Goal: Navigation & Orientation: Find specific page/section

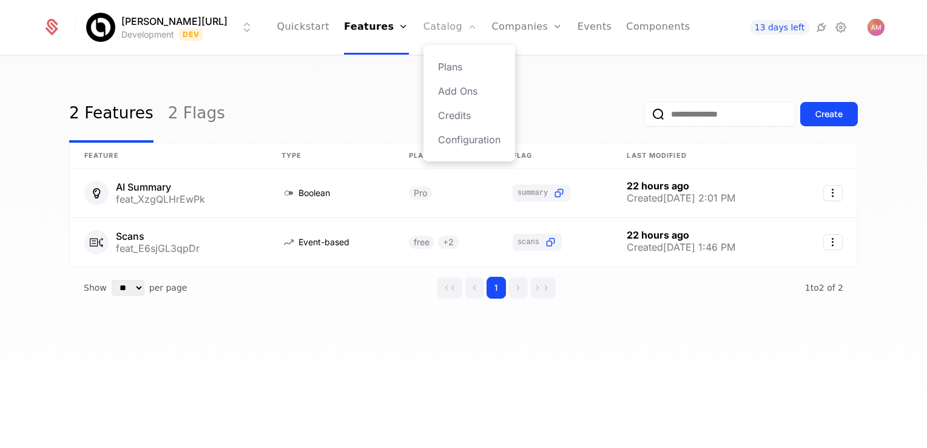
click at [433, 28] on link "Catalog" at bounding box center [450, 27] width 54 height 55
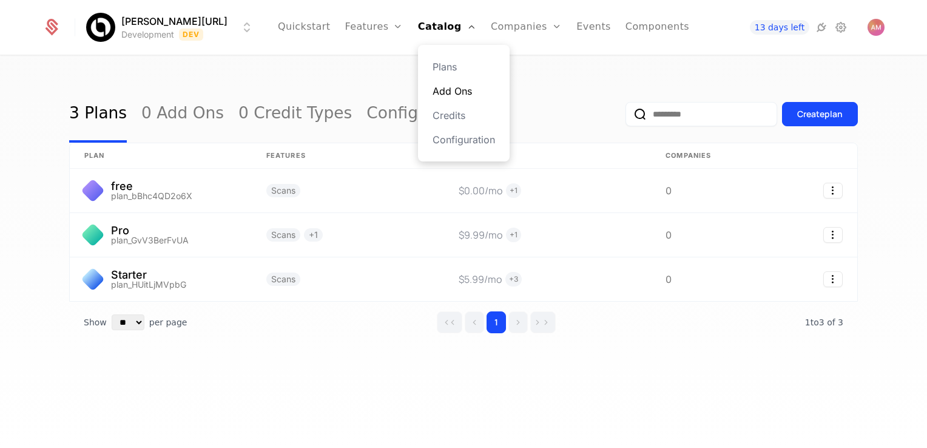
click at [440, 90] on link "Add Ons" at bounding box center [464, 91] width 62 height 15
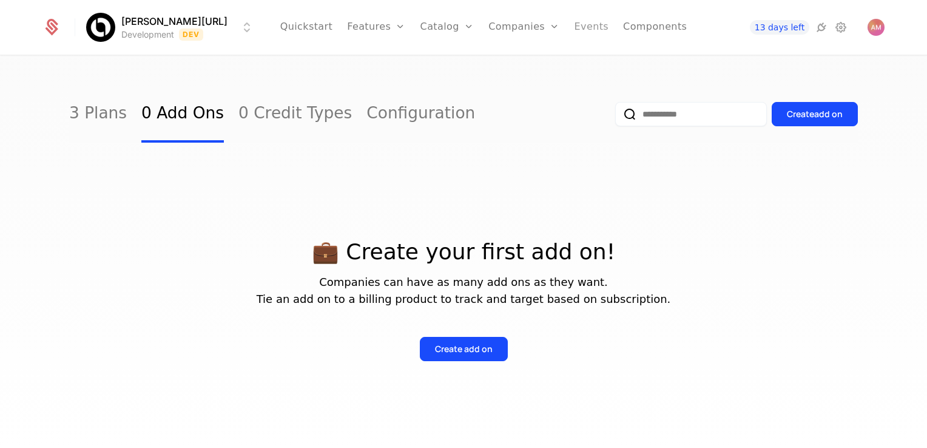
click at [575, 33] on link "Events" at bounding box center [592, 27] width 35 height 55
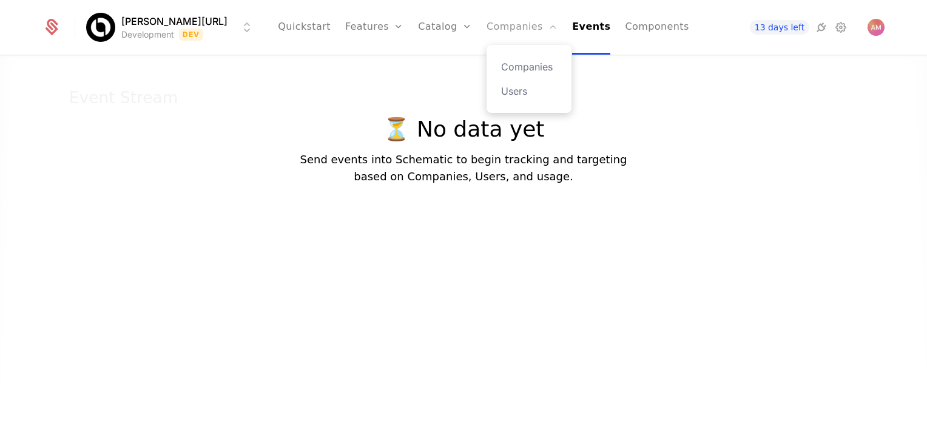
click at [518, 24] on link "Companies" at bounding box center [522, 27] width 71 height 55
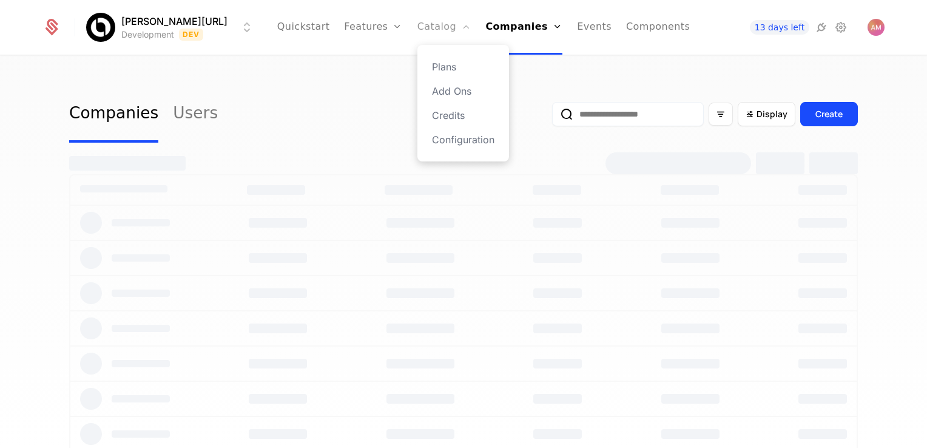
click at [438, 28] on link "Catalog" at bounding box center [444, 27] width 54 height 55
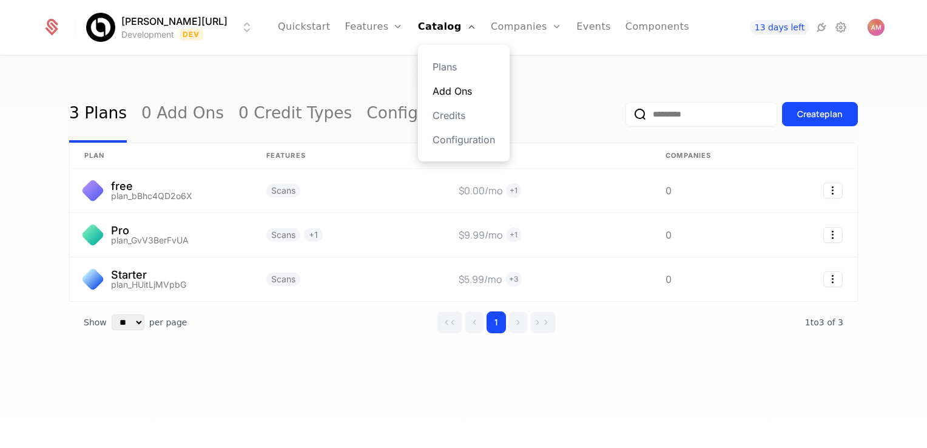
click at [445, 91] on link "Add Ons" at bounding box center [464, 91] width 62 height 15
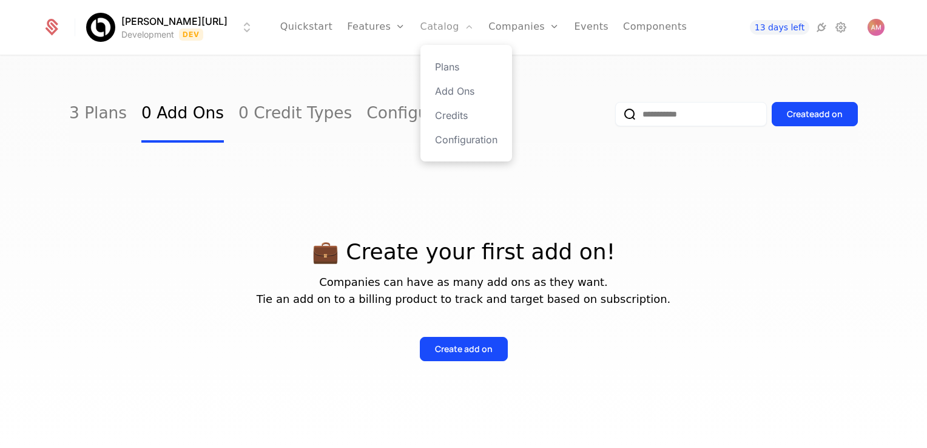
click at [433, 23] on link "Catalog" at bounding box center [447, 27] width 54 height 55
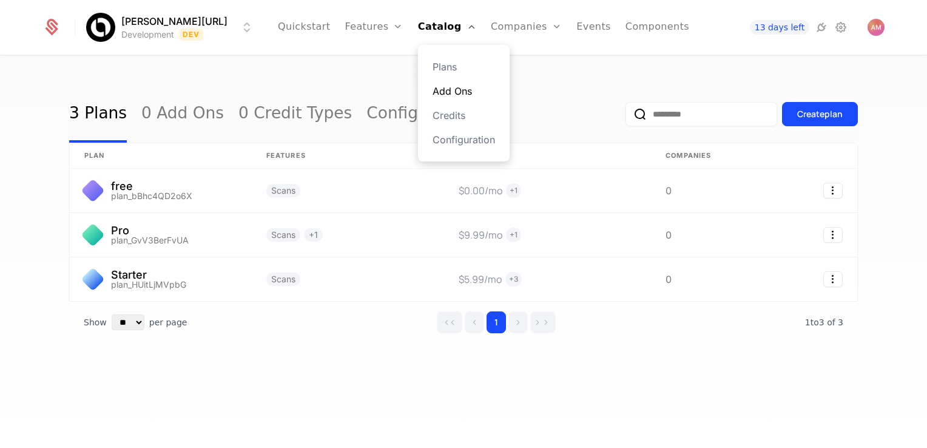
click at [445, 93] on link "Add Ons" at bounding box center [464, 91] width 62 height 15
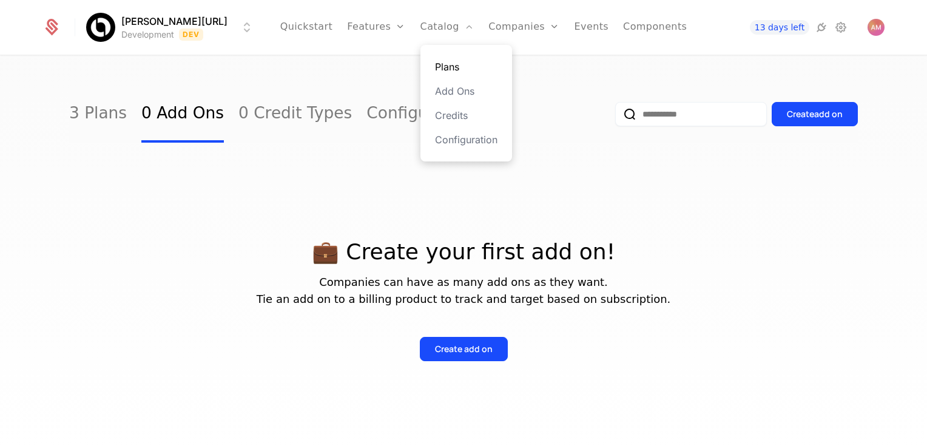
click at [435, 72] on link "Plans" at bounding box center [466, 66] width 62 height 15
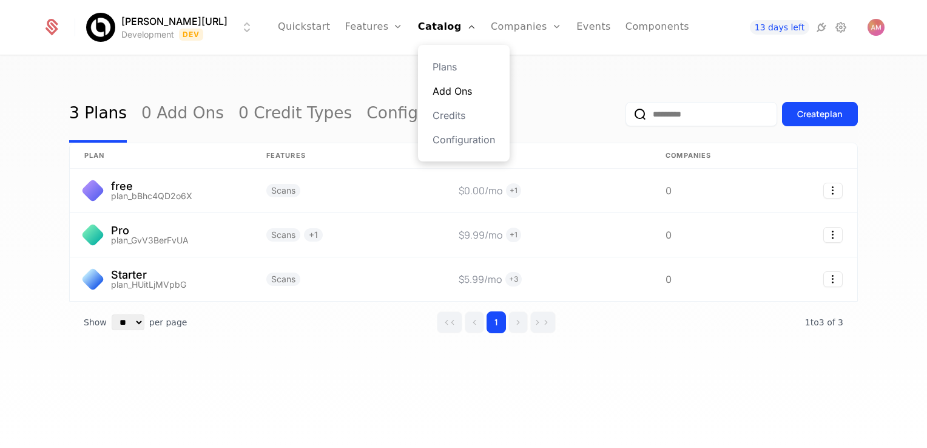
click at [446, 89] on link "Add Ons" at bounding box center [464, 91] width 62 height 15
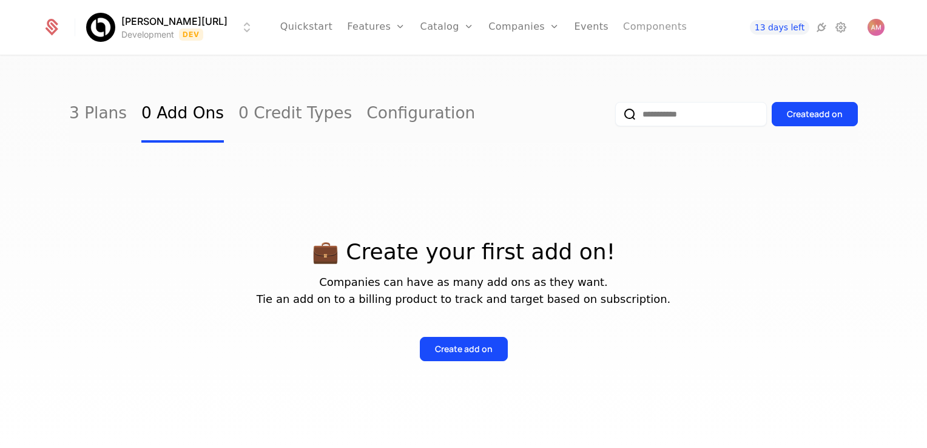
click at [646, 22] on link "Components" at bounding box center [655, 27] width 64 height 55
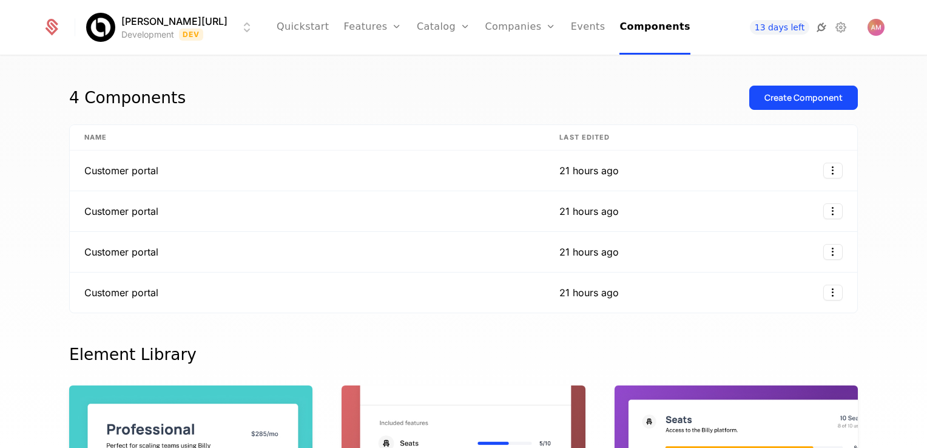
click at [824, 24] on icon at bounding box center [821, 27] width 15 height 15
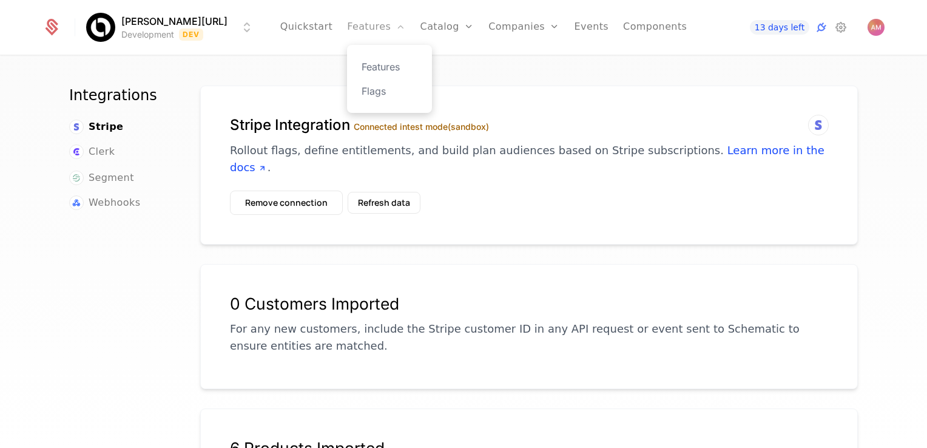
click at [355, 29] on link "Features" at bounding box center [376, 27] width 58 height 55
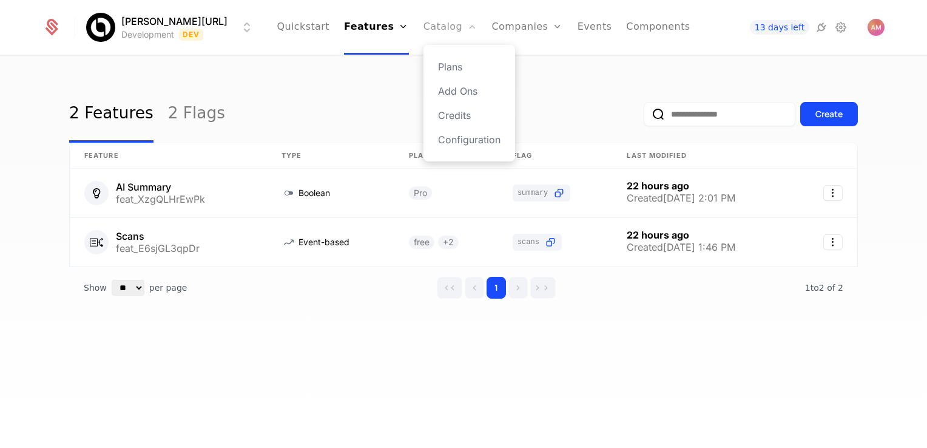
click at [423, 30] on link "Catalog" at bounding box center [450, 27] width 54 height 55
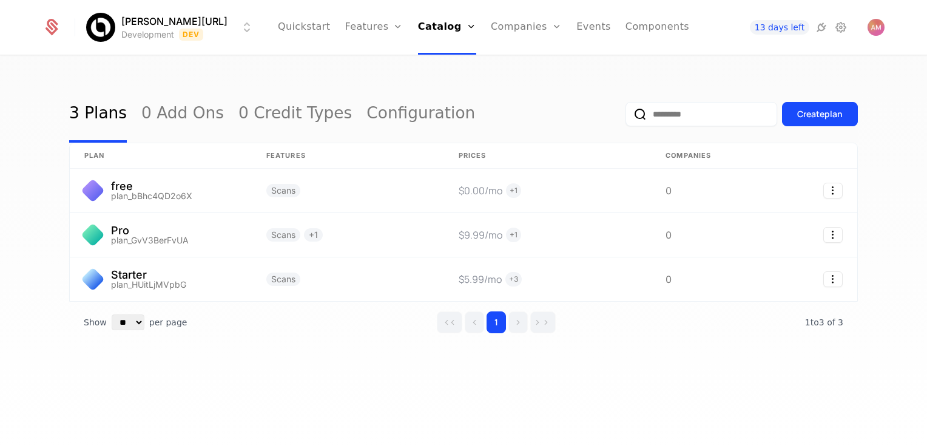
click at [473, 29] on ul "Quickstart Features Features Flags Catalog Plans Add Ons Credits Configuration …" at bounding box center [483, 27] width 411 height 55
click at [576, 30] on link "Events" at bounding box center [593, 27] width 35 height 55
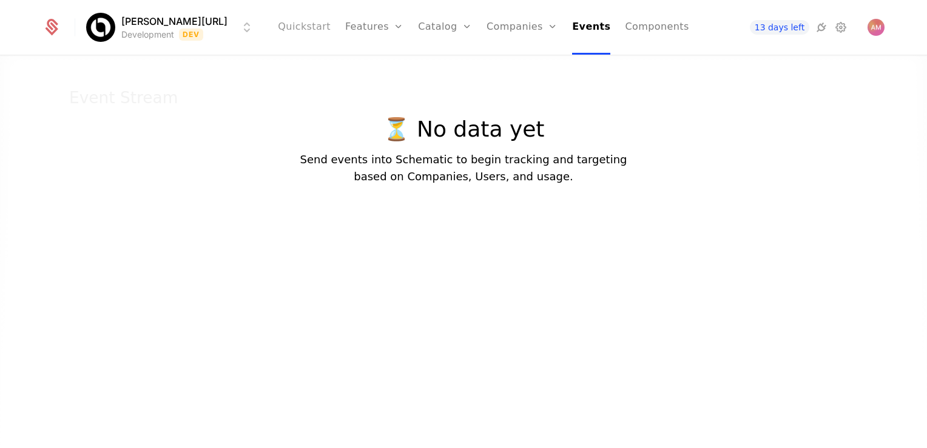
click at [318, 24] on link "Quickstart" at bounding box center [304, 27] width 53 height 55
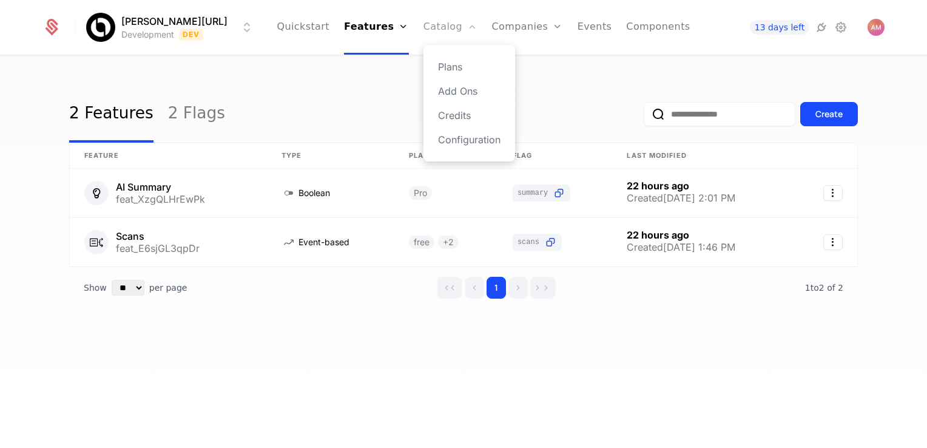
click at [430, 26] on link "Catalog" at bounding box center [450, 27] width 54 height 55
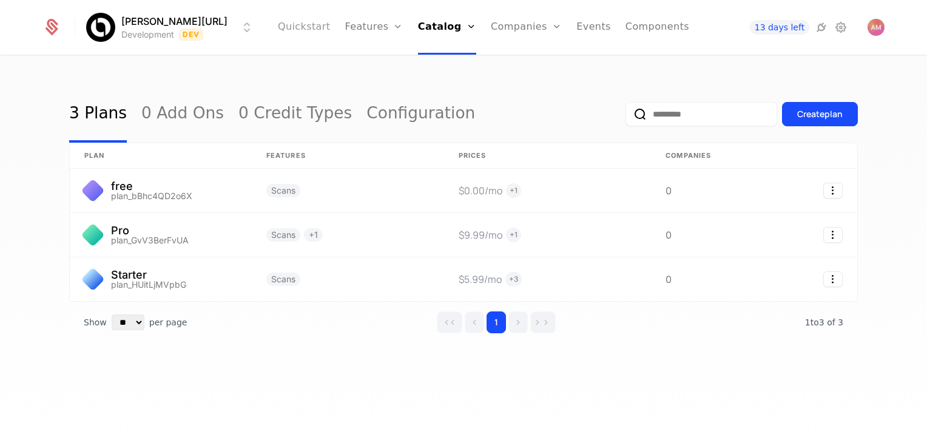
click at [291, 28] on link "Quickstart" at bounding box center [304, 27] width 53 height 55
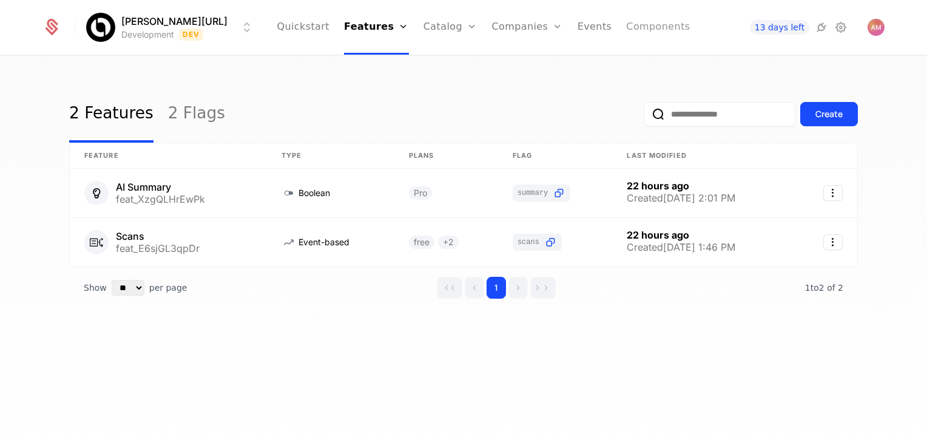
click at [626, 29] on link "Components" at bounding box center [658, 27] width 64 height 55
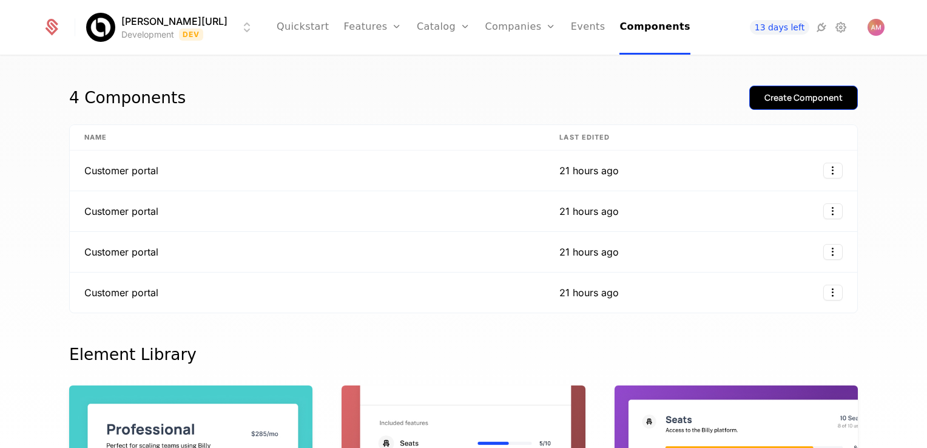
click at [790, 93] on div "Create Component" at bounding box center [803, 98] width 78 height 12
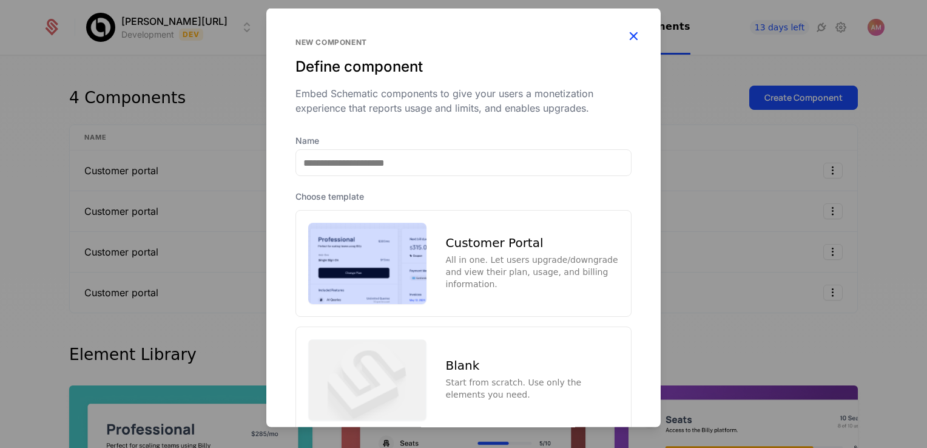
click at [626, 33] on icon "button" at bounding box center [634, 36] width 16 height 16
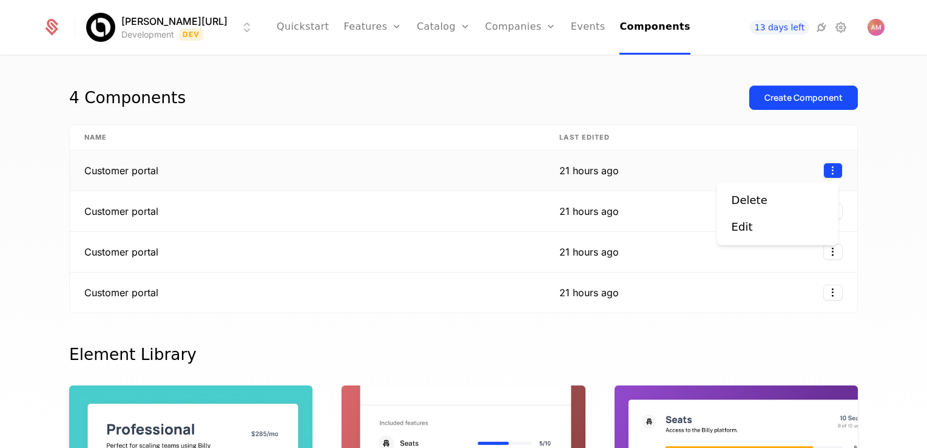
click at [829, 170] on html "Billy.ai Development Dev Quickstart Features Features Flags Catalog Plans Add O…" at bounding box center [463, 224] width 927 height 448
click at [840, 27] on html "Billy.ai Development Dev Quickstart Features Features Flags Catalog Plans Add O…" at bounding box center [463, 224] width 927 height 448
click at [840, 27] on icon at bounding box center [841, 27] width 15 height 15
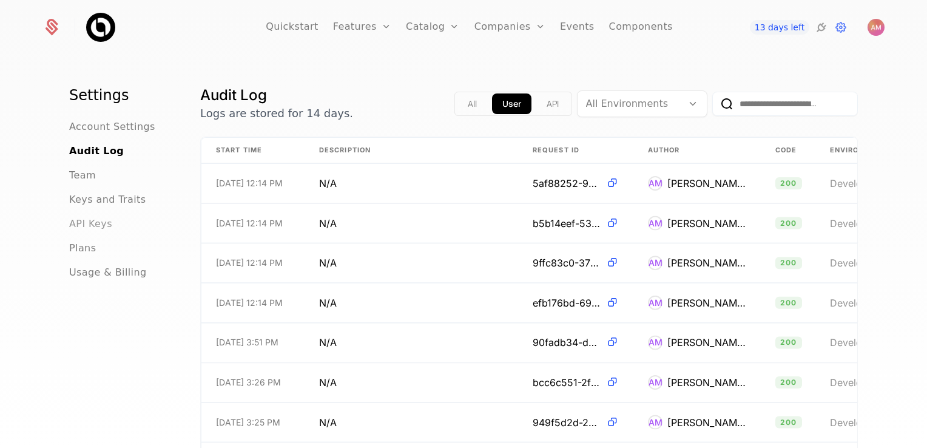
click at [93, 223] on span "API Keys" at bounding box center [90, 224] width 43 height 15
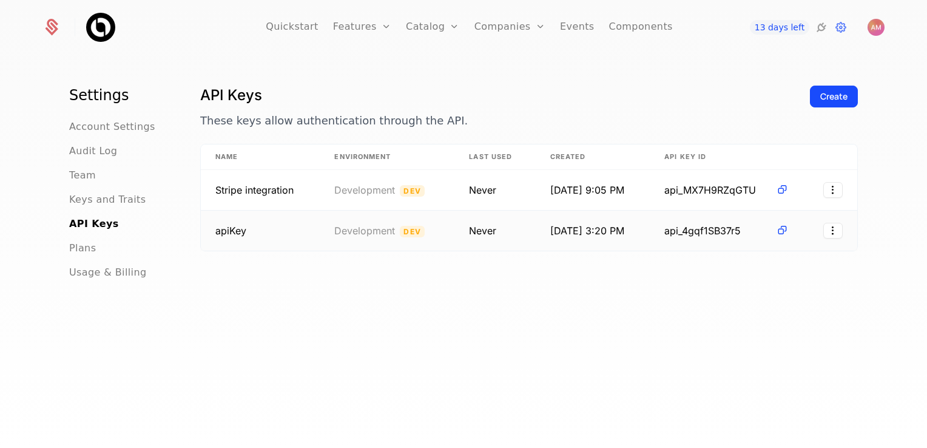
click at [240, 231] on span "apiKey" at bounding box center [230, 230] width 31 height 12
click at [235, 227] on span "apiKey" at bounding box center [230, 230] width 31 height 12
click at [779, 229] on icon at bounding box center [782, 230] width 13 height 13
click at [777, 188] on icon at bounding box center [782, 189] width 13 height 13
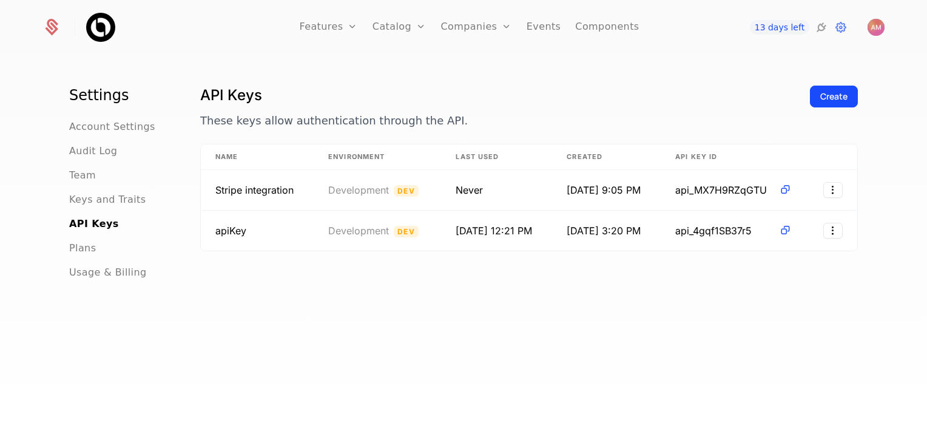
click at [57, 29] on icon at bounding box center [52, 28] width 13 height 13
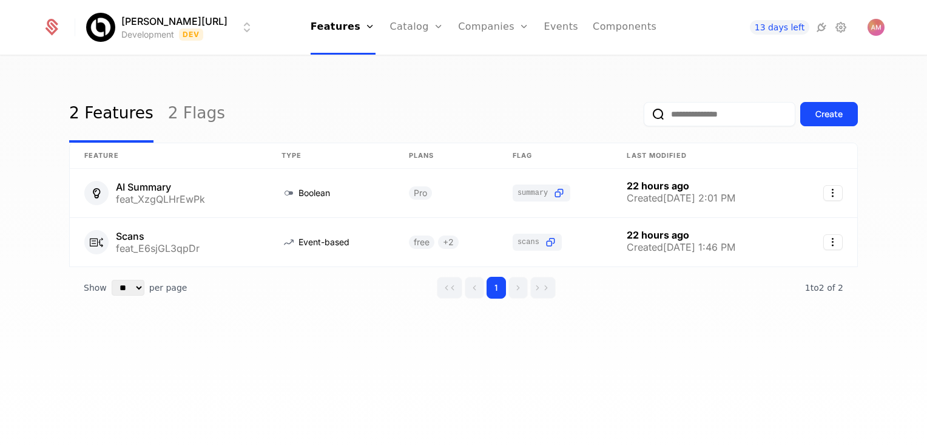
click at [63, 29] on div at bounding box center [58, 27] width 33 height 18
click at [99, 21] on html "Billy.ai Development Dev Features Features Flags Catalog Plans Add Ons Credits …" at bounding box center [463, 224] width 927 height 448
click at [481, 23] on html "Billy.ai Development Dev Features Features Flags Catalog Plans Add Ons Credits …" at bounding box center [463, 224] width 927 height 448
click at [524, 28] on ul "Features Features Flags Catalog Plans Add Ons Credits Configuration Companies C…" at bounding box center [484, 27] width 346 height 55
click at [544, 29] on link "Events" at bounding box center [561, 27] width 35 height 55
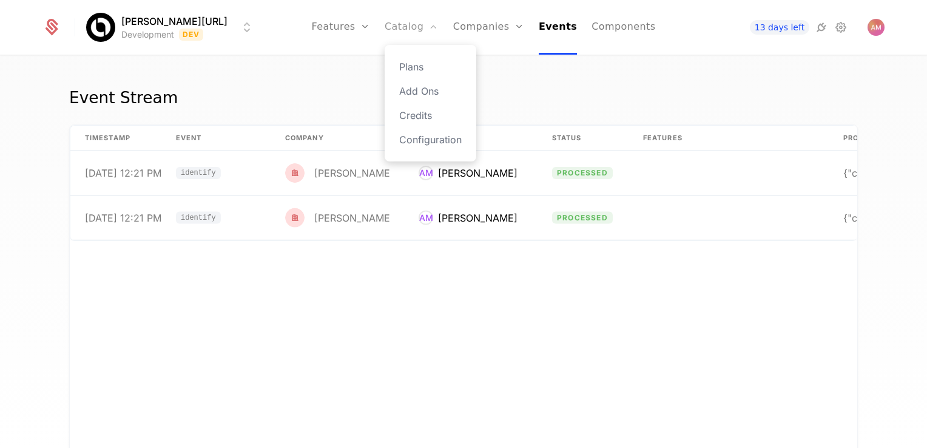
click at [400, 26] on link "Catalog" at bounding box center [412, 27] width 54 height 55
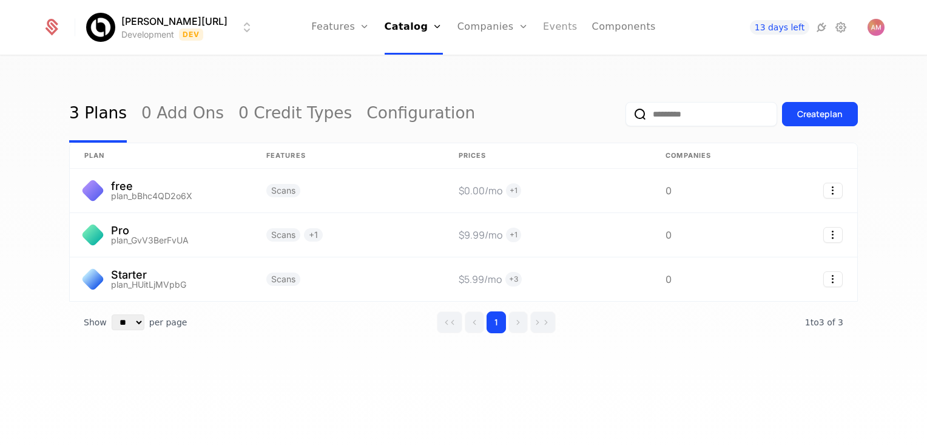
click at [543, 25] on link "Events" at bounding box center [560, 27] width 35 height 55
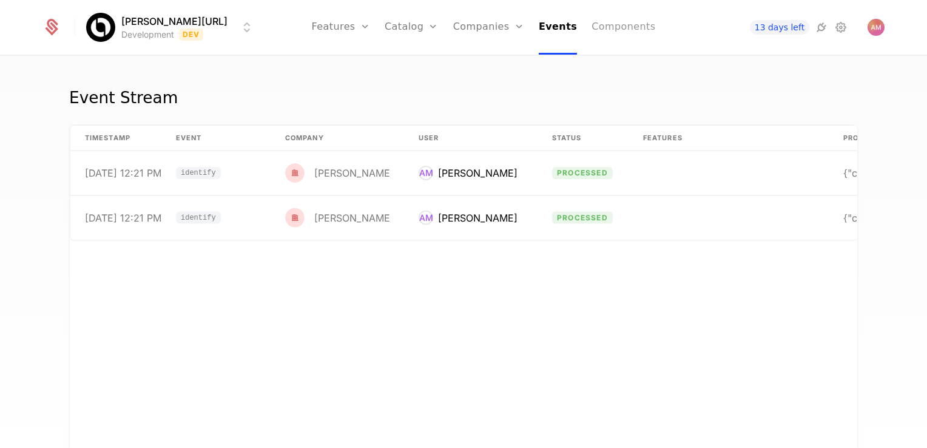
click at [592, 25] on link "Components" at bounding box center [624, 27] width 64 height 55
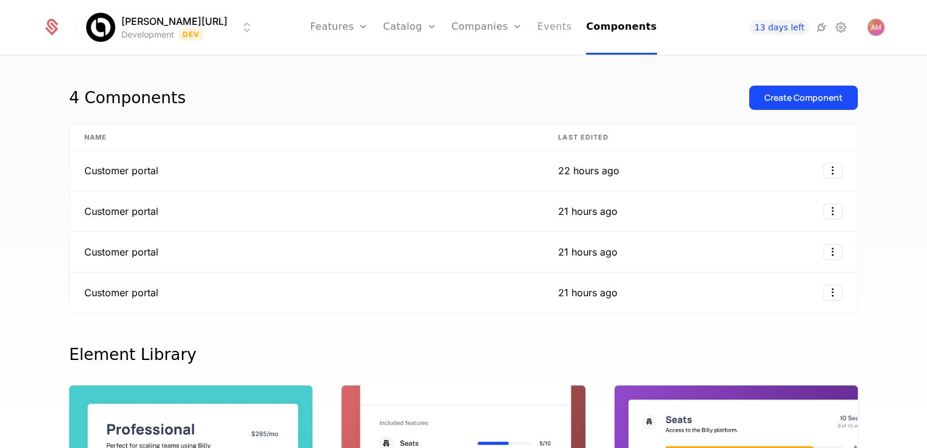
click at [538, 29] on link "Events" at bounding box center [555, 27] width 35 height 55
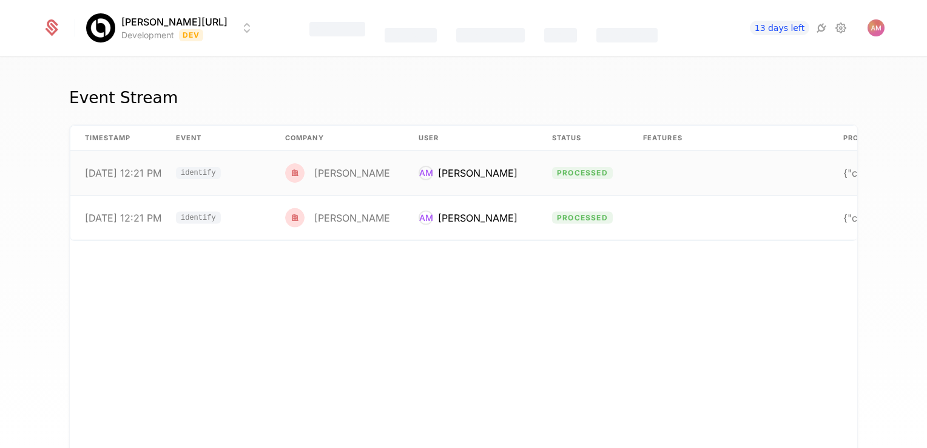
click at [345, 176] on div "[PERSON_NAME]" at bounding box center [353, 173] width 79 height 10
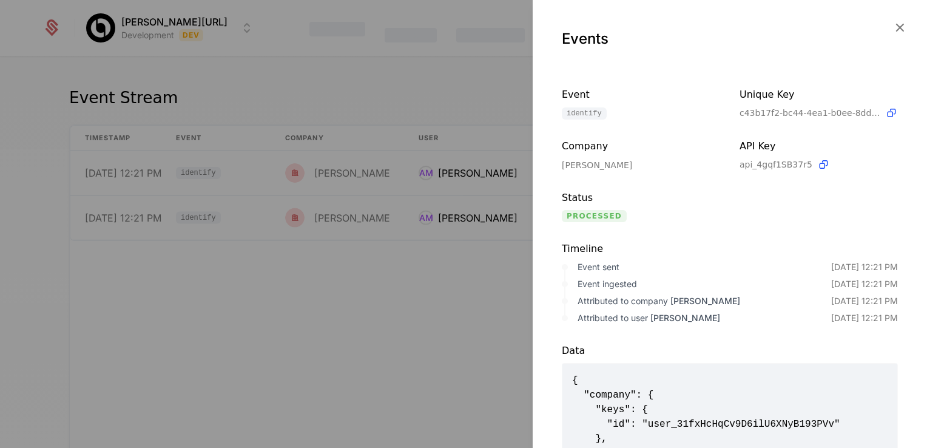
click at [632, 66] on div "Events" at bounding box center [730, 48] width 336 height 39
click at [585, 55] on div "Events" at bounding box center [730, 48] width 336 height 39
drag, startPoint x: 490, startPoint y: 62, endPoint x: 456, endPoint y: 64, distance: 34.0
click at [488, 62] on div at bounding box center [463, 224] width 927 height 448
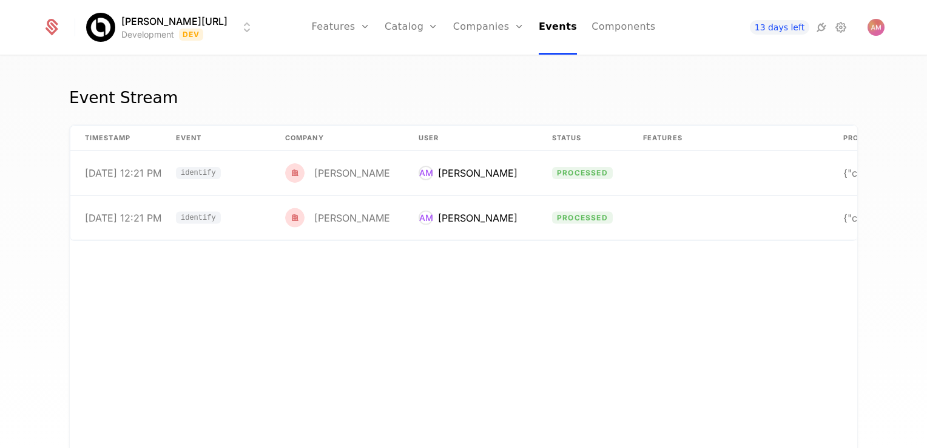
click at [456, 64] on div "Event Stream timestamp Event Company User Status Features Properties 8/25/25, 1…" at bounding box center [463, 255] width 927 height 399
click at [56, 30] on icon at bounding box center [52, 28] width 13 height 13
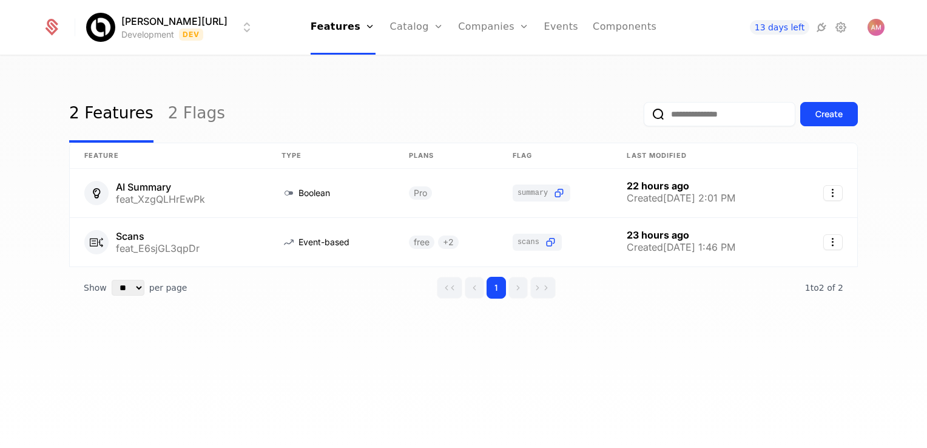
click at [98, 28] on html "Billy.ai Development Dev Features Features Flags Catalog Plans Add Ons Credits …" at bounding box center [463, 224] width 927 height 448
click at [104, 26] on html "Billy.ai Development Dev Features Features Flags Catalog Plans Add Ons Credits …" at bounding box center [463, 224] width 927 height 448
click at [390, 28] on link "Catalog" at bounding box center [417, 27] width 54 height 55
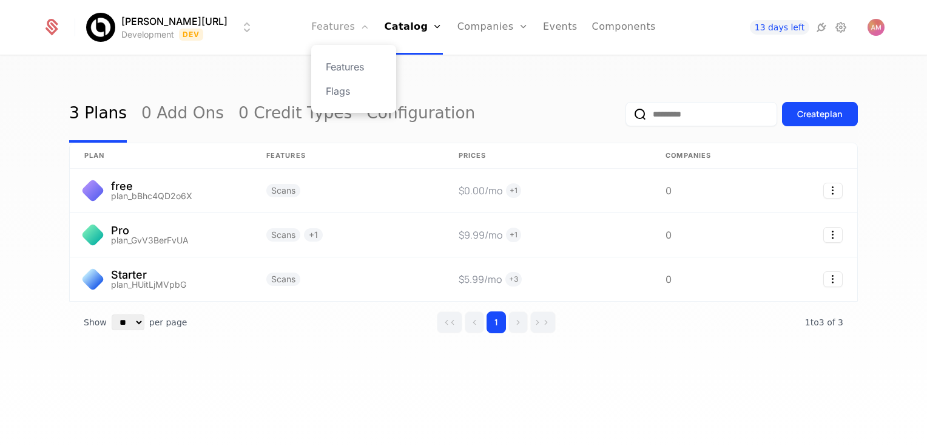
click at [329, 27] on link "Features" at bounding box center [340, 27] width 58 height 55
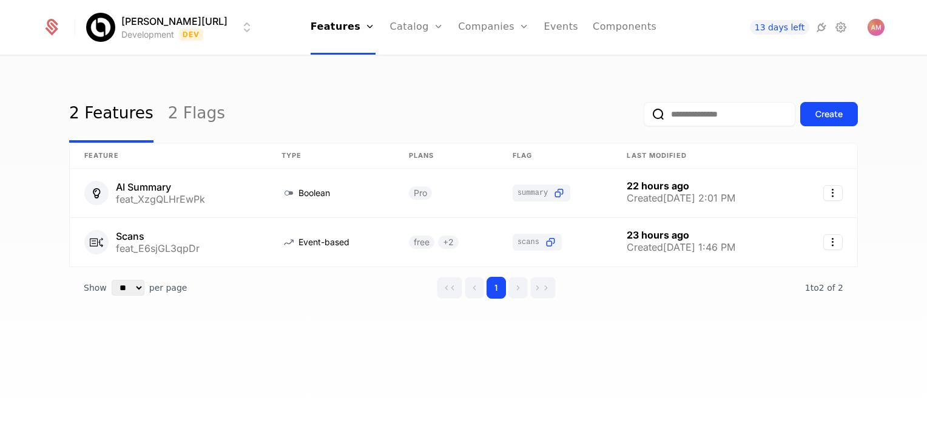
click at [53, 25] on icon at bounding box center [52, 28] width 13 height 13
click at [135, 34] on html "Billy.ai Development Dev Features Features Flags Catalog Plans Add Ons Credits …" at bounding box center [463, 224] width 927 height 448
click at [141, 29] on html "Billy.ai Development Dev Features Features Flags Catalog Plans Add Ons Credits …" at bounding box center [463, 224] width 927 height 448
click at [141, 28] on html "Billy.ai Development Dev Features Features Flags Catalog Plans Add Ons Credits …" at bounding box center [463, 224] width 927 height 448
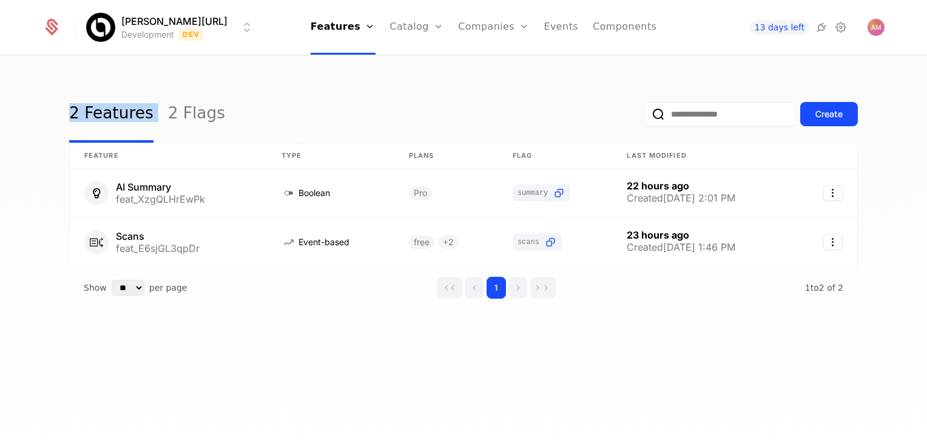
drag, startPoint x: 141, startPoint y: 28, endPoint x: 59, endPoint y: 23, distance: 82.1
click at [59, 23] on div at bounding box center [58, 27] width 33 height 18
click at [49, 25] on icon at bounding box center [53, 25] width 12 height 12
click at [49, 21] on icon at bounding box center [53, 25] width 12 height 12
click at [52, 19] on icon at bounding box center [53, 25] width 12 height 12
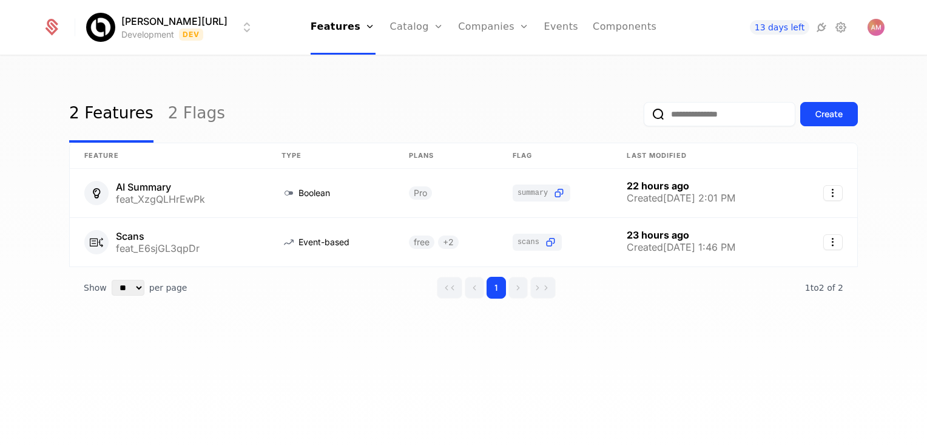
click at [52, 19] on icon at bounding box center [53, 25] width 12 height 12
click at [38, 24] on div "[PERSON_NAME][URL] Development Dev Features Features Flags Catalog Plans Add On…" at bounding box center [463, 27] width 871 height 55
click at [42, 24] on div at bounding box center [58, 27] width 33 height 18
click at [462, 23] on link "Companies" at bounding box center [493, 27] width 71 height 55
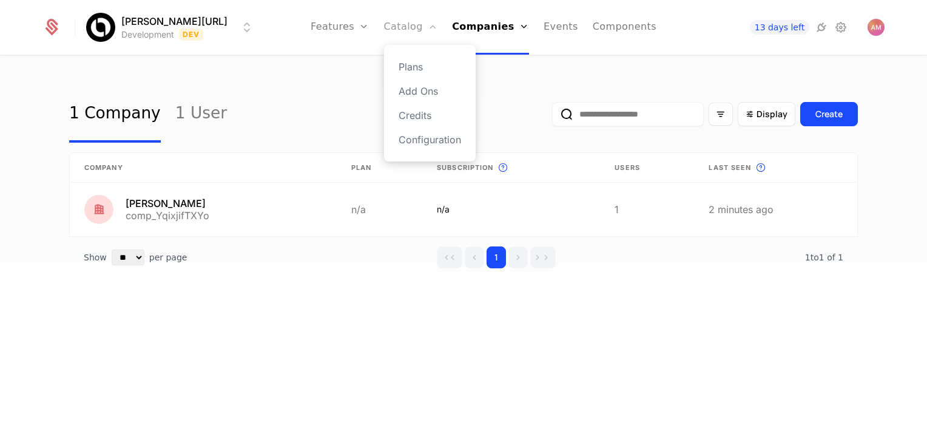
click at [402, 28] on link "Catalog" at bounding box center [411, 27] width 54 height 55
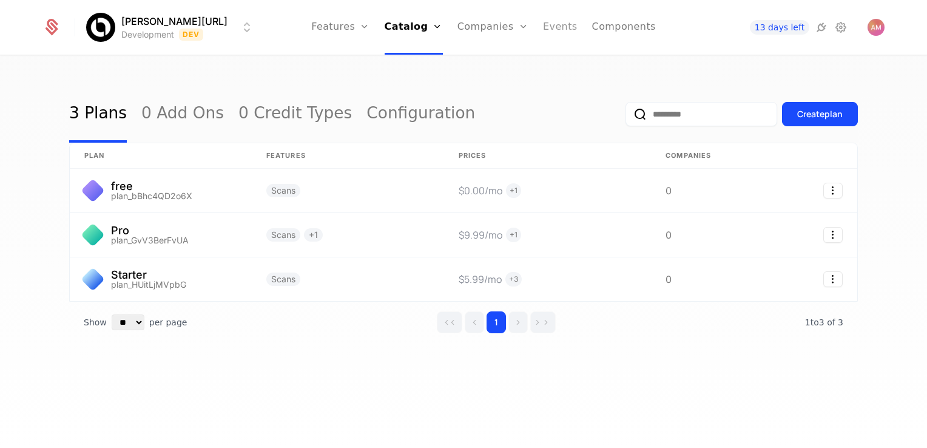
click at [543, 27] on link "Events" at bounding box center [560, 27] width 35 height 55
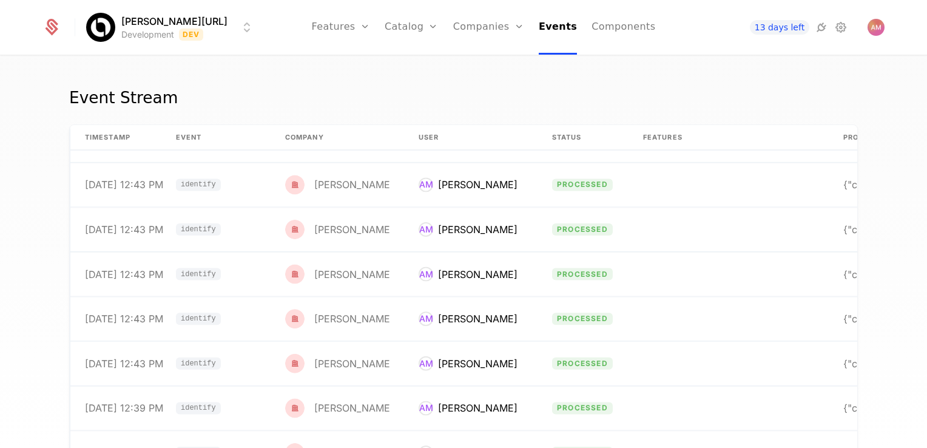
scroll to position [158, 0]
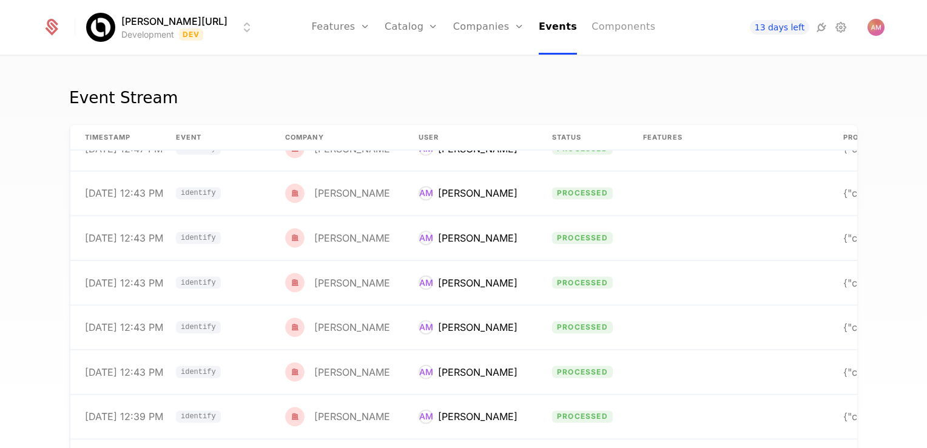
click at [599, 33] on link "Components" at bounding box center [624, 27] width 64 height 55
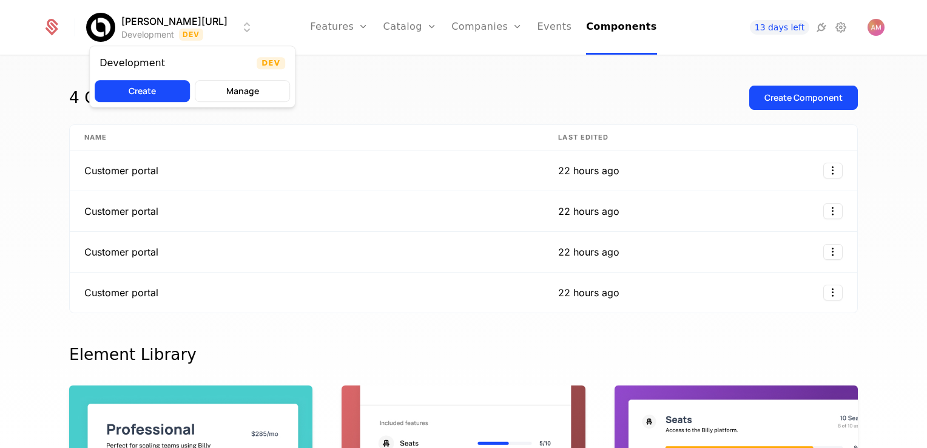
click at [133, 27] on html "Billy.ai Development Dev Features Features Flags Catalog Plans Add Ons Credits …" at bounding box center [463, 224] width 927 height 448
click at [400, 83] on html "Billy.ai Development Dev Features Features Flags Catalog Plans Add Ons Credits …" at bounding box center [463, 224] width 927 height 448
click at [137, 21] on html "Billy.ai Development Dev Features Features Flags Catalog Plans Add Ons Credits …" at bounding box center [463, 224] width 927 height 448
click at [340, 28] on html "Billy.ai Development Dev Features Features Flags Catalog Plans Add Ons Credits …" at bounding box center [463, 224] width 927 height 448
click at [839, 24] on icon at bounding box center [841, 27] width 15 height 15
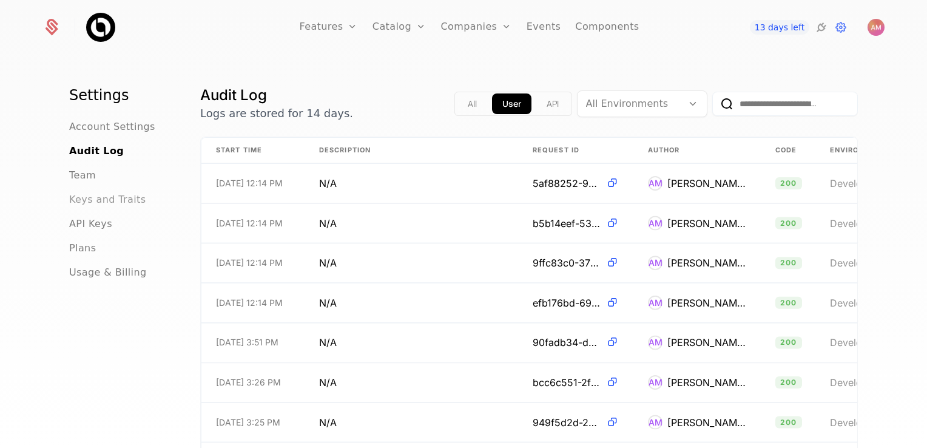
click at [78, 192] on span "Keys and Traits" at bounding box center [107, 199] width 76 height 15
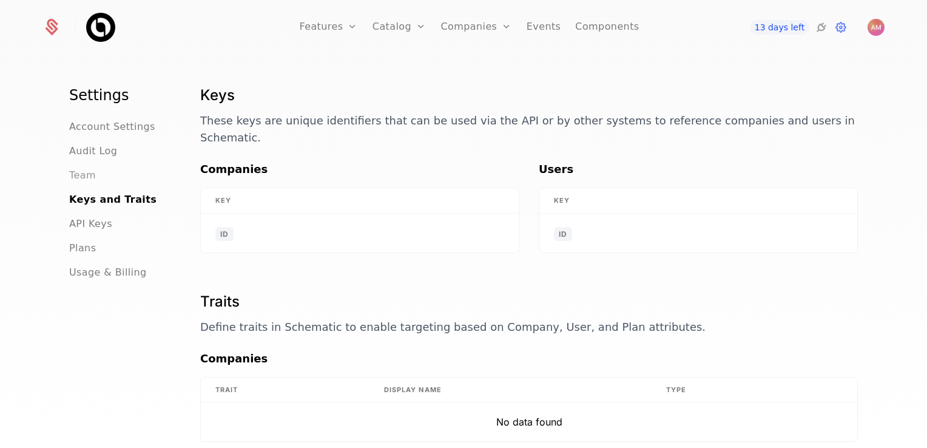
click at [83, 179] on span "Team" at bounding box center [82, 175] width 27 height 15
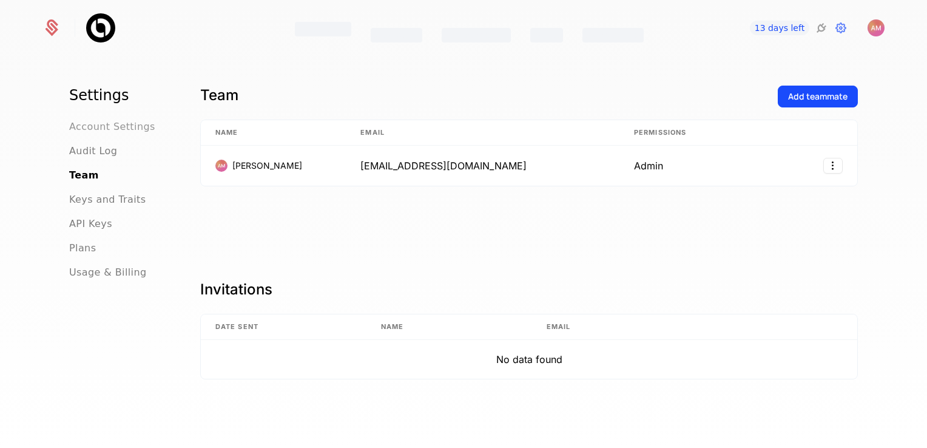
click at [93, 130] on span "Account Settings" at bounding box center [112, 127] width 86 height 15
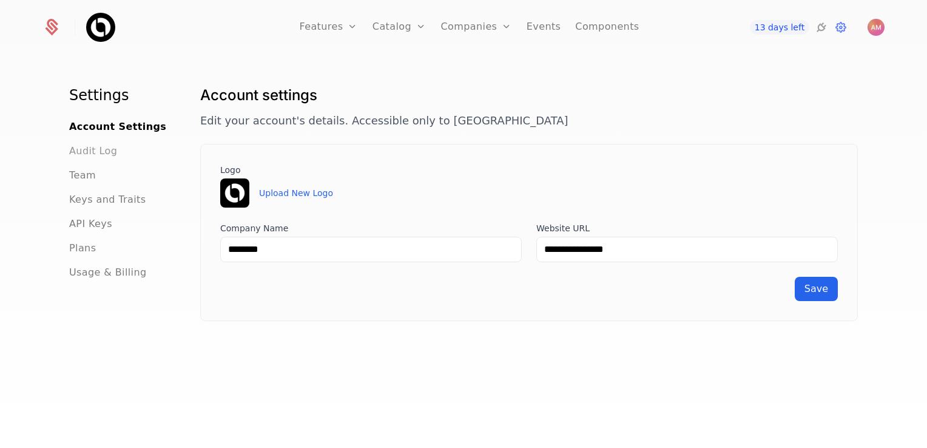
click at [81, 152] on span "Audit Log" at bounding box center [93, 151] width 48 height 15
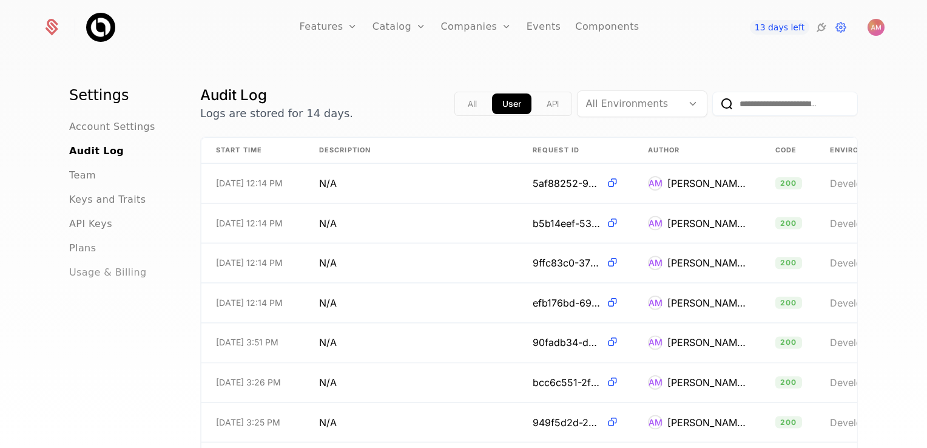
click at [76, 268] on span "Usage & Billing" at bounding box center [108, 272] width 78 height 15
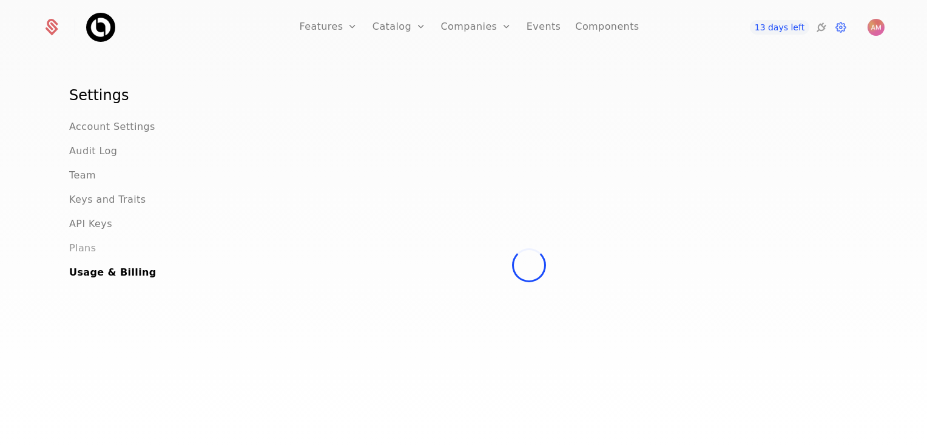
click at [81, 249] on span "Plans" at bounding box center [82, 248] width 27 height 15
click at [87, 231] on ul "Account Settings Audit Log Team Keys and Traits API Keys Plans Usage & Billing" at bounding box center [120, 200] width 102 height 160
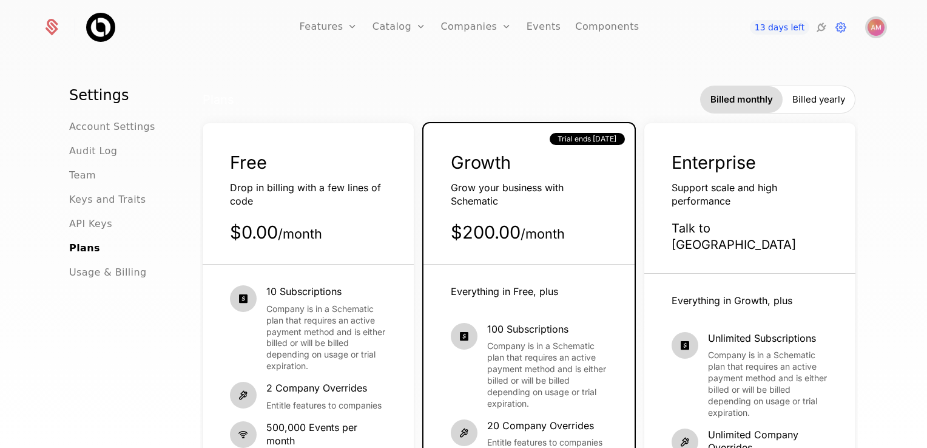
click at [874, 29] on img "Open user button" at bounding box center [876, 27] width 17 height 17
click at [704, 24] on div "Features Features Flags Catalog Plans Add Ons Credits Configuration Companies C…" at bounding box center [463, 27] width 842 height 55
click at [336, 25] on link "Features" at bounding box center [328, 27] width 58 height 55
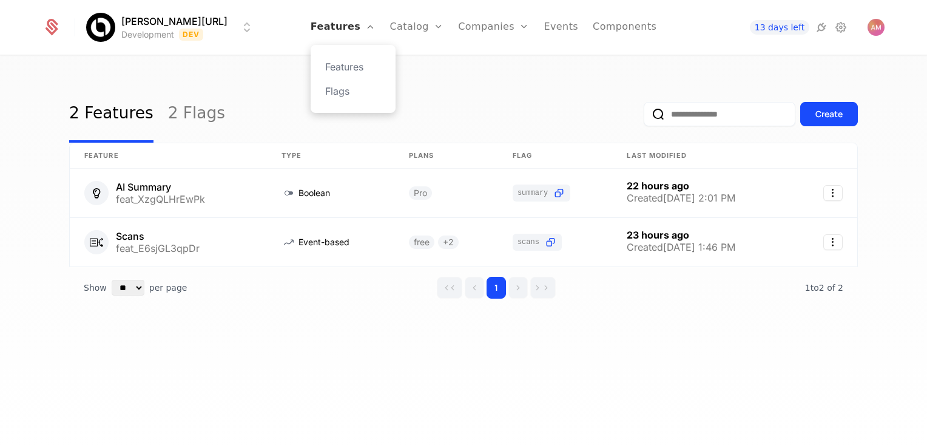
click at [335, 23] on link "Features" at bounding box center [343, 27] width 65 height 55
click at [334, 23] on link "Features" at bounding box center [343, 27] width 65 height 55
click at [332, 20] on link "Features" at bounding box center [343, 27] width 65 height 55
click at [403, 25] on link "Catalog" at bounding box center [417, 27] width 54 height 55
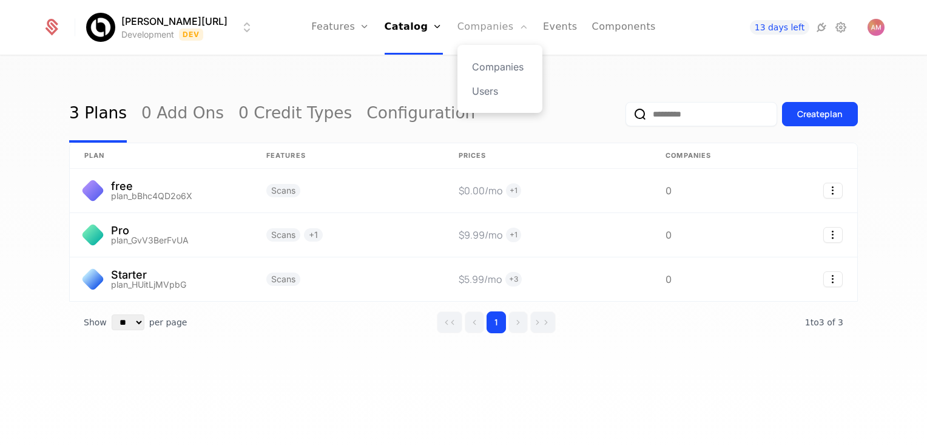
click at [471, 33] on link "Companies" at bounding box center [492, 27] width 71 height 55
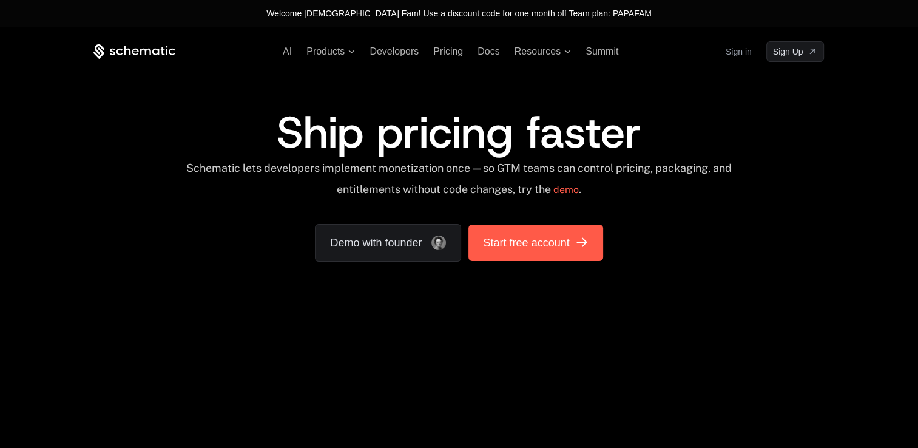
click at [493, 239] on span "Start free account" at bounding box center [526, 242] width 86 height 17
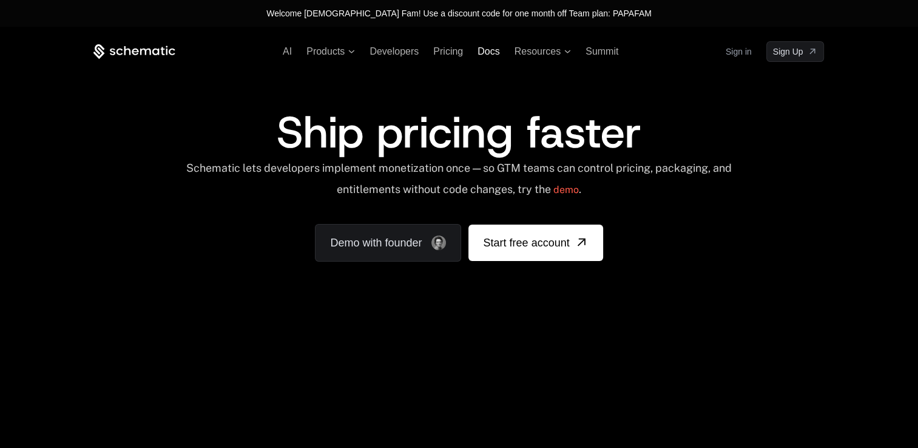
click at [488, 53] on span "Docs" at bounding box center [488, 51] width 22 height 10
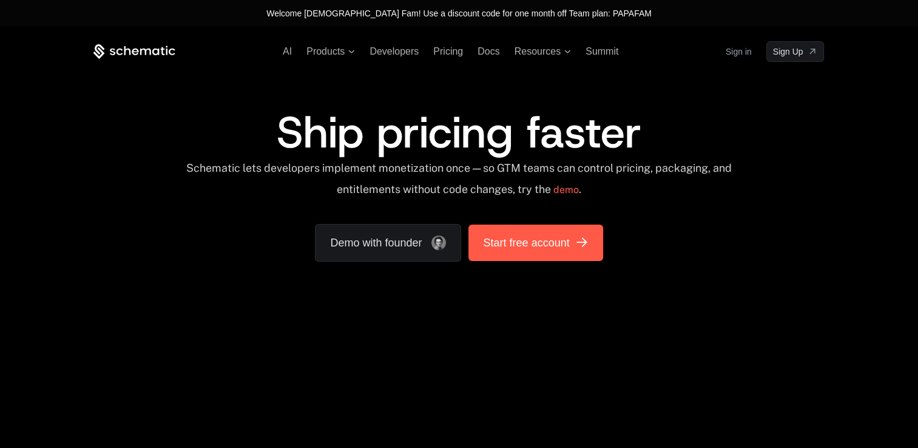
click at [505, 238] on span "Start free account" at bounding box center [526, 242] width 86 height 17
click at [522, 237] on span "Start free account" at bounding box center [526, 242] width 86 height 17
click at [510, 229] on link "Start free account" at bounding box center [535, 242] width 134 height 36
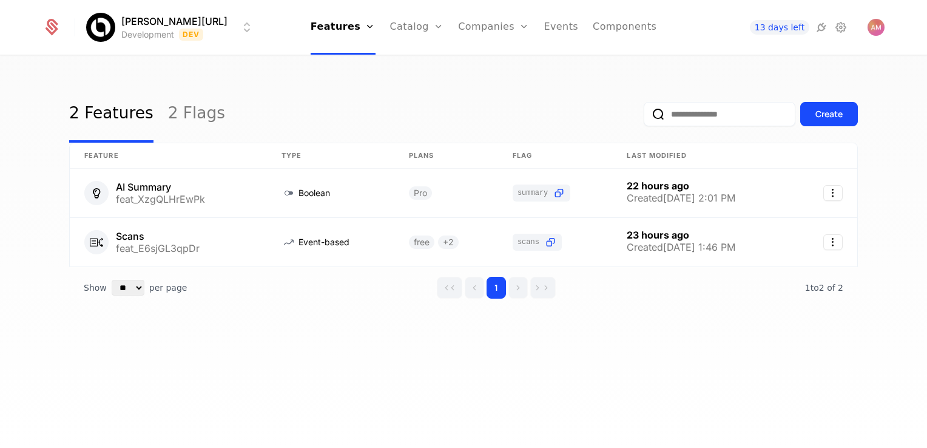
click at [118, 27] on html "[PERSON_NAME][URL] Development Dev Features Features Flags Catalog Plans Add On…" at bounding box center [463, 224] width 927 height 448
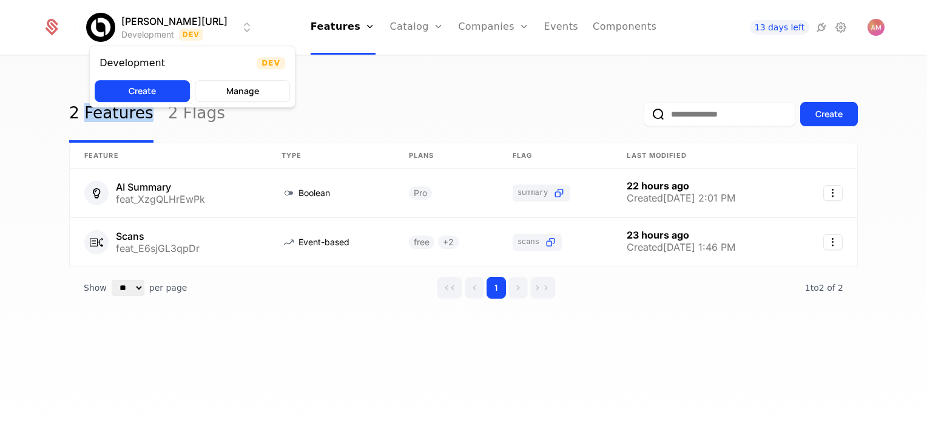
click at [119, 27] on html "[PERSON_NAME][URL] Development Dev Features Features Flags Catalog Plans Add On…" at bounding box center [463, 224] width 927 height 448
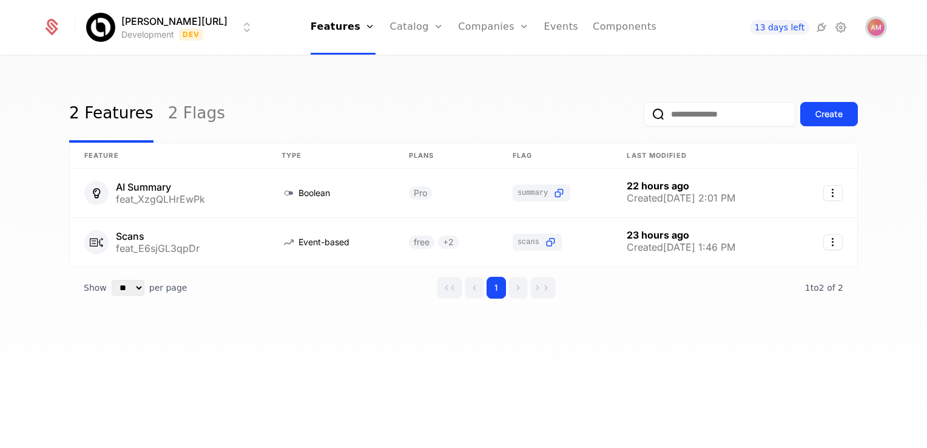
click at [871, 25] on img "Open user button" at bounding box center [876, 27] width 17 height 17
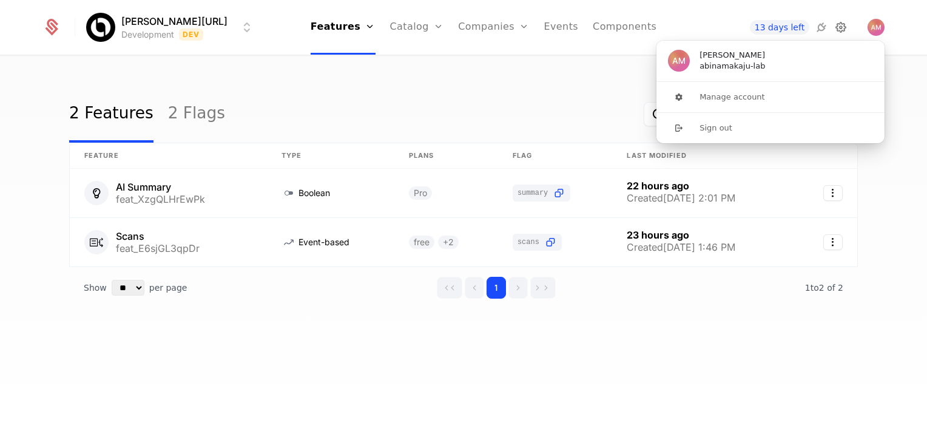
click at [846, 27] on icon at bounding box center [841, 27] width 15 height 15
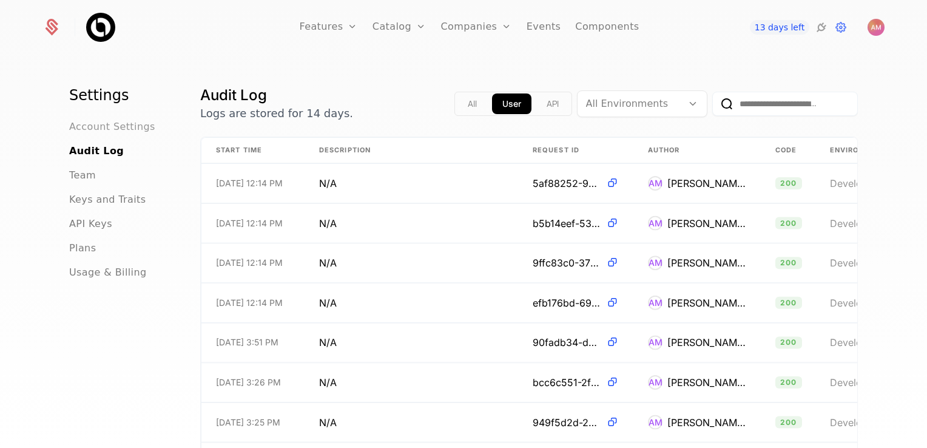
click at [135, 131] on span "Account Settings" at bounding box center [112, 127] width 86 height 15
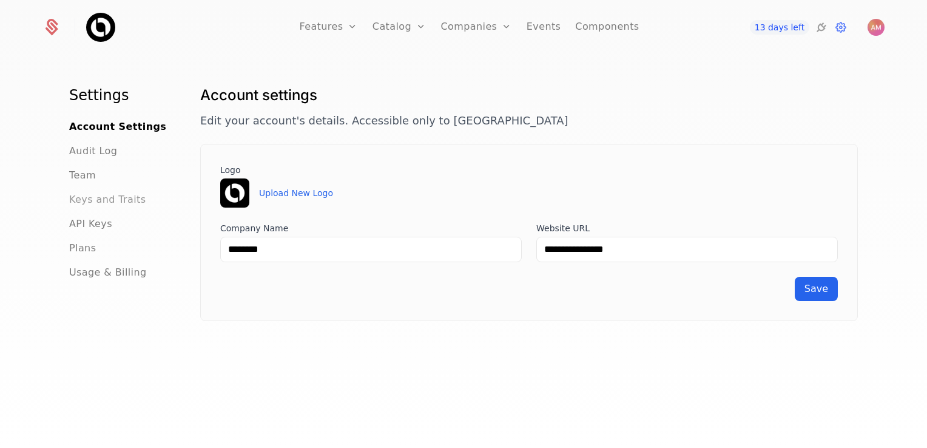
click at [84, 197] on span "Keys and Traits" at bounding box center [107, 199] width 76 height 15
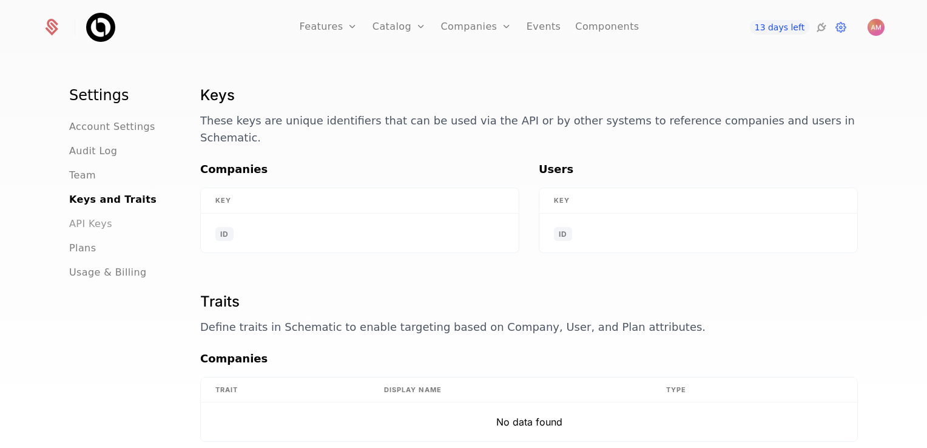
click at [92, 219] on span "API Keys" at bounding box center [90, 224] width 43 height 15
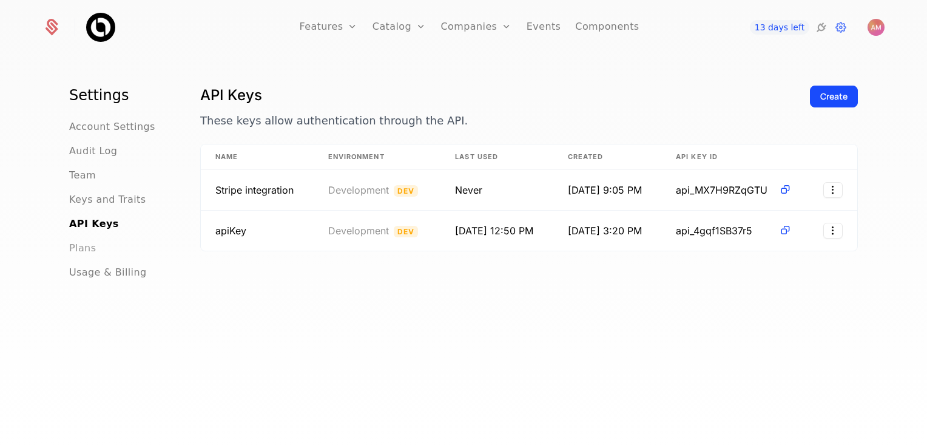
click at [84, 251] on span "Plans" at bounding box center [82, 248] width 27 height 15
